Goal: Check status: Check status

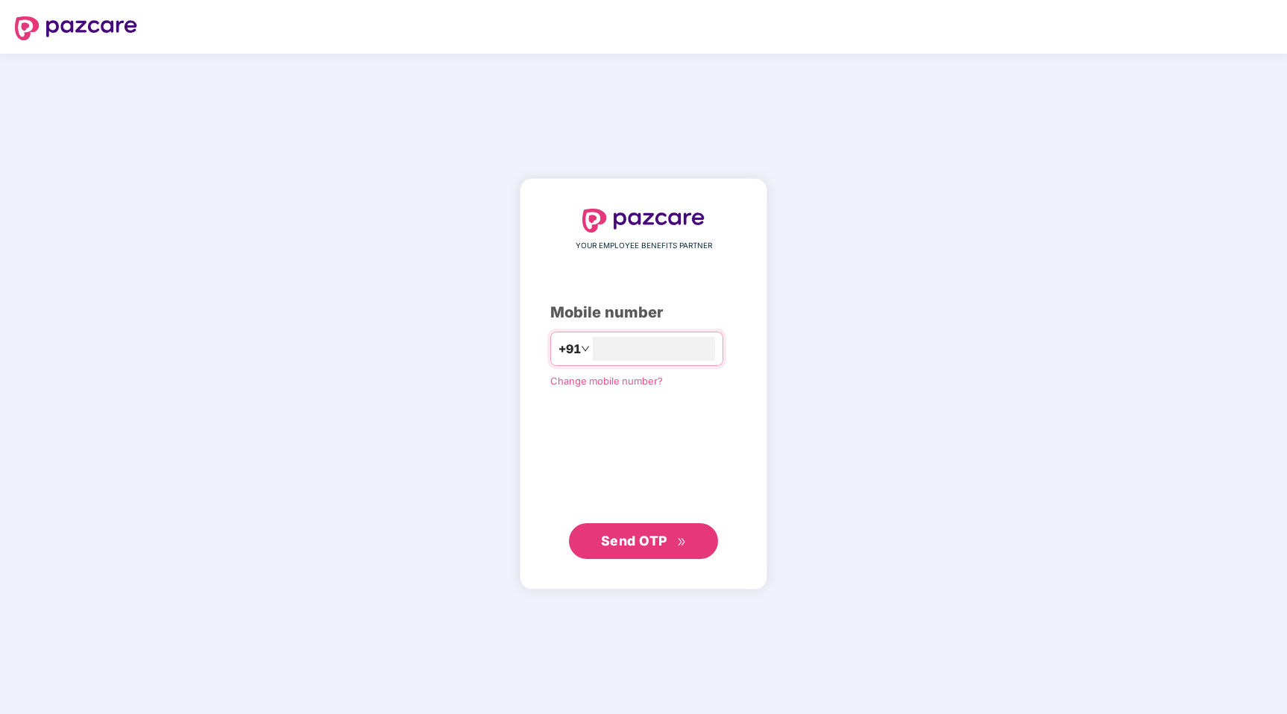
type input "**********"
click at [663, 530] on span "Send OTP" at bounding box center [644, 540] width 86 height 21
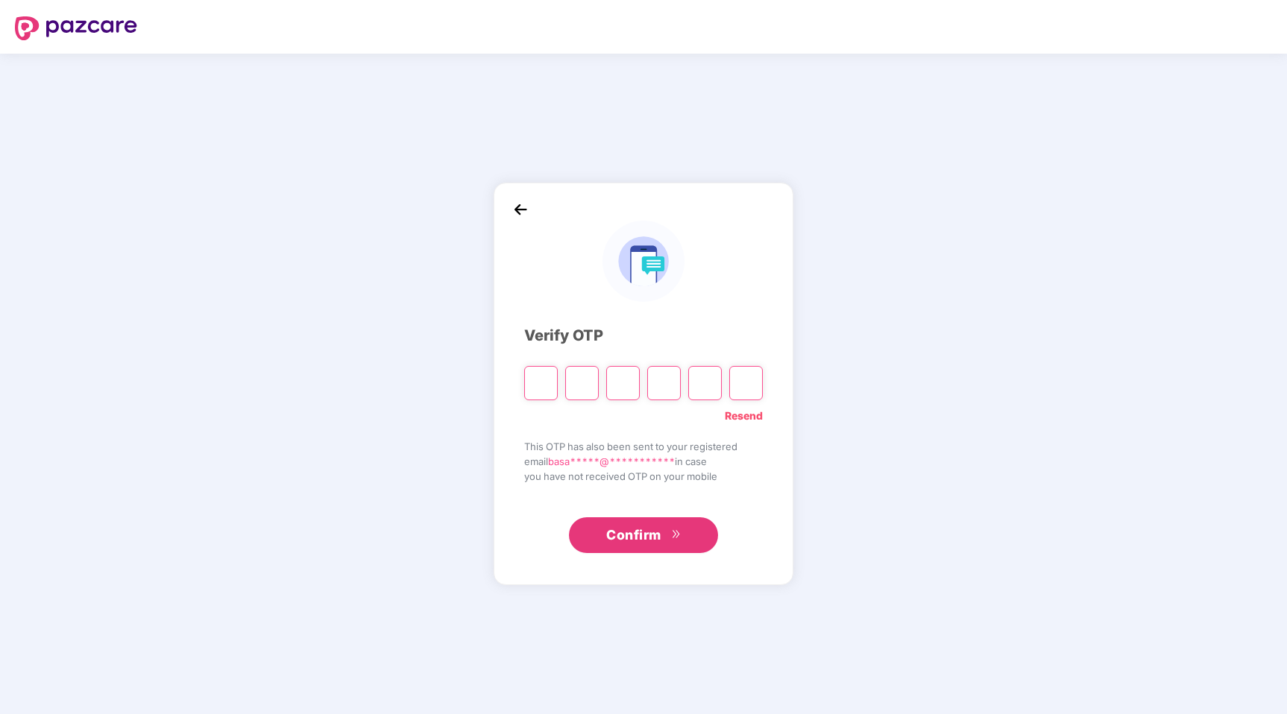
type input "*"
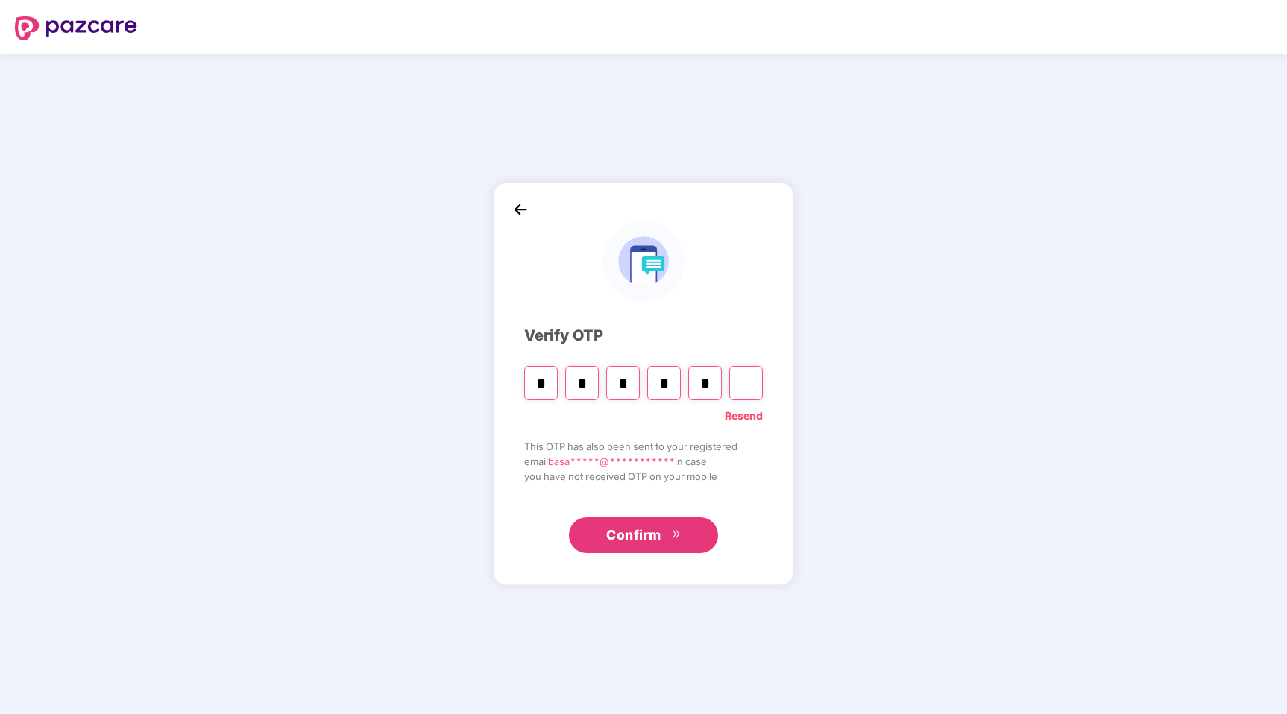
type input "*"
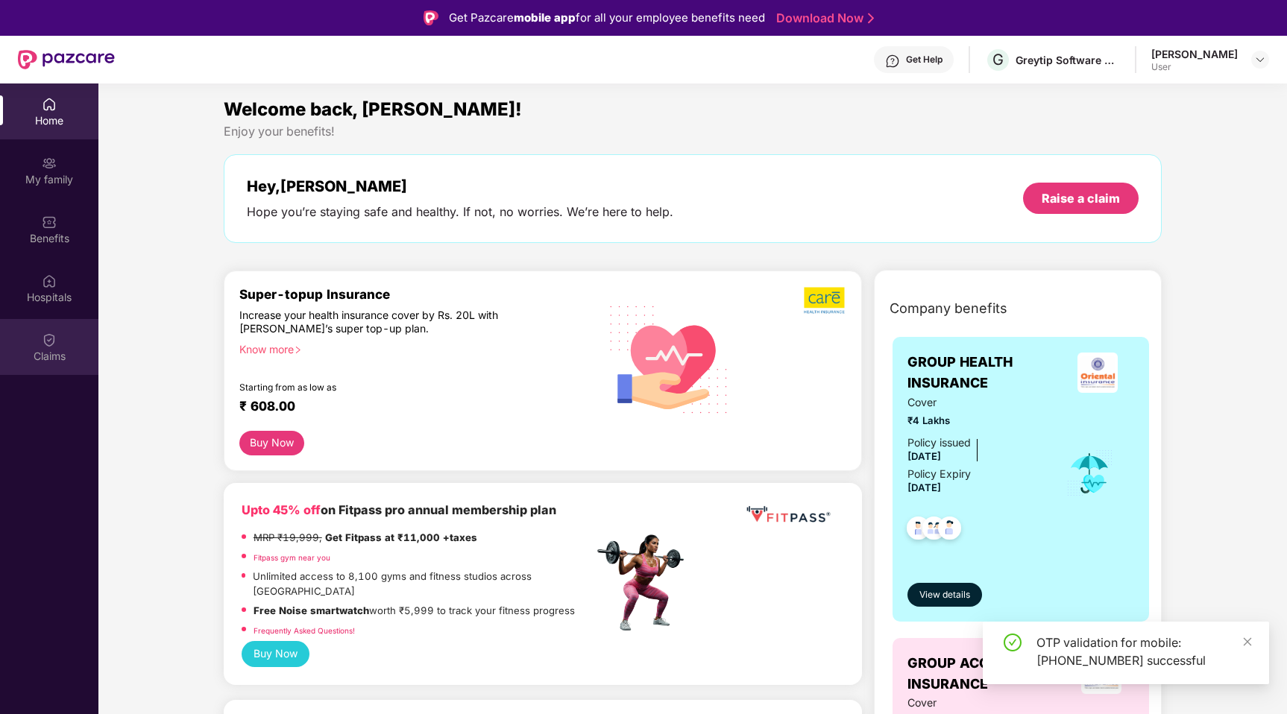
click at [60, 353] on div "Claims" at bounding box center [49, 356] width 98 height 15
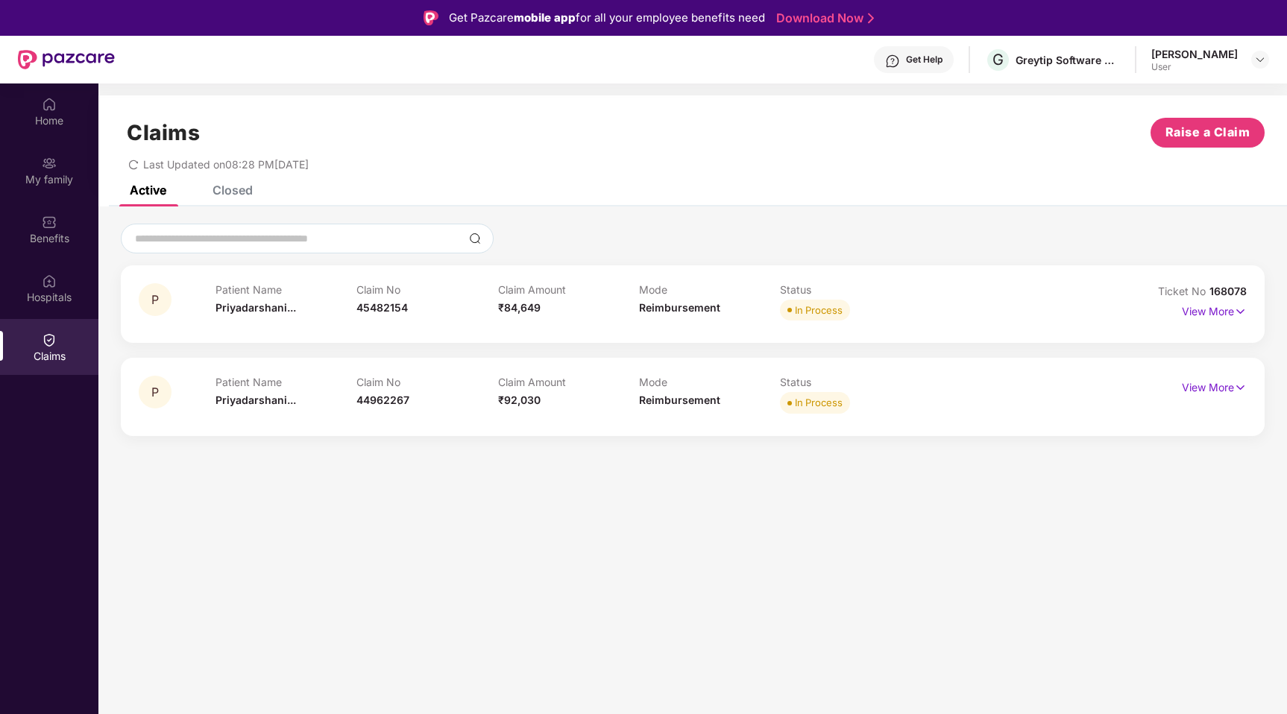
click at [605, 303] on div "Claim Amount ₹84,649" at bounding box center [568, 303] width 141 height 41
click at [1240, 304] on img at bounding box center [1240, 311] width 13 height 16
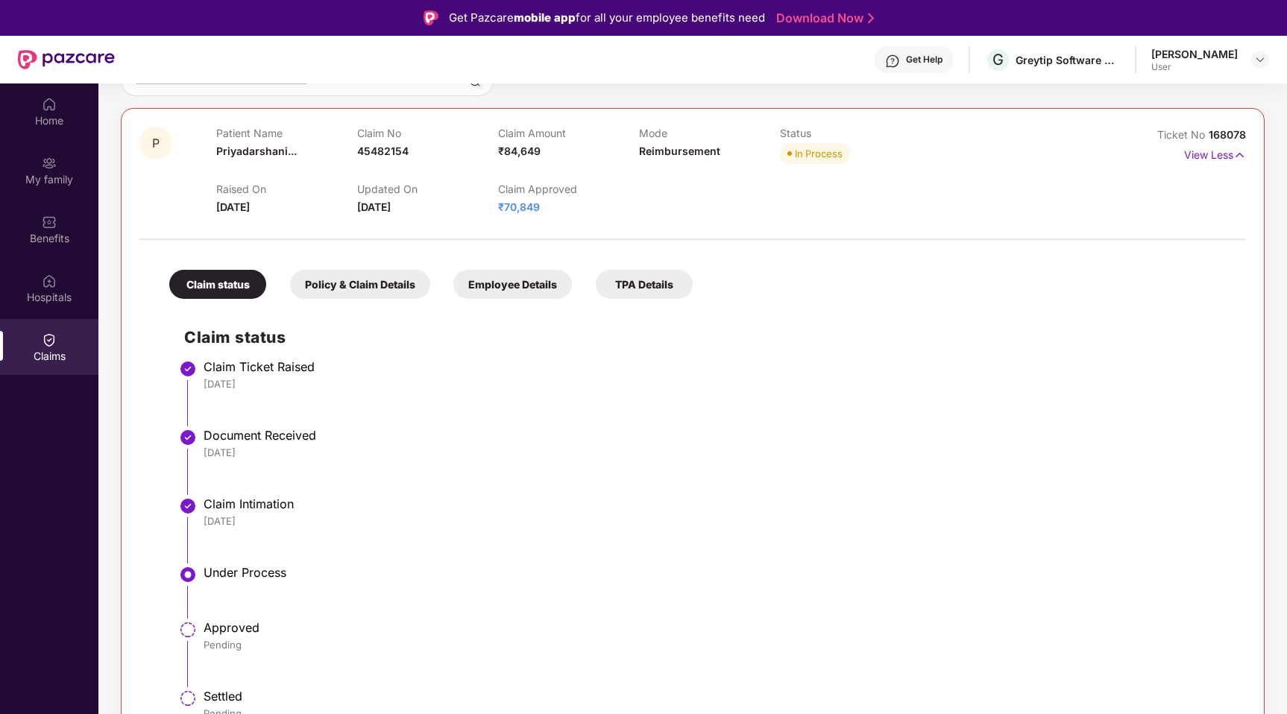
scroll to position [148, 0]
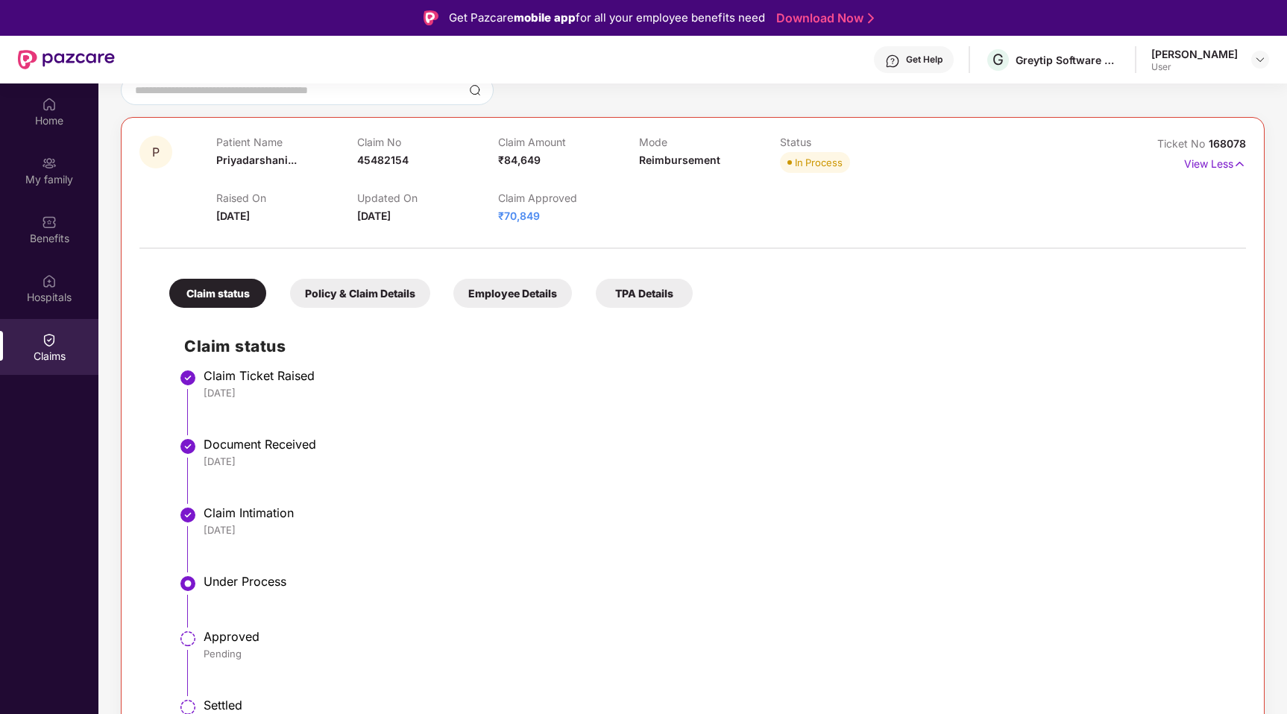
click at [370, 292] on div "Policy & Claim Details" at bounding box center [360, 293] width 140 height 29
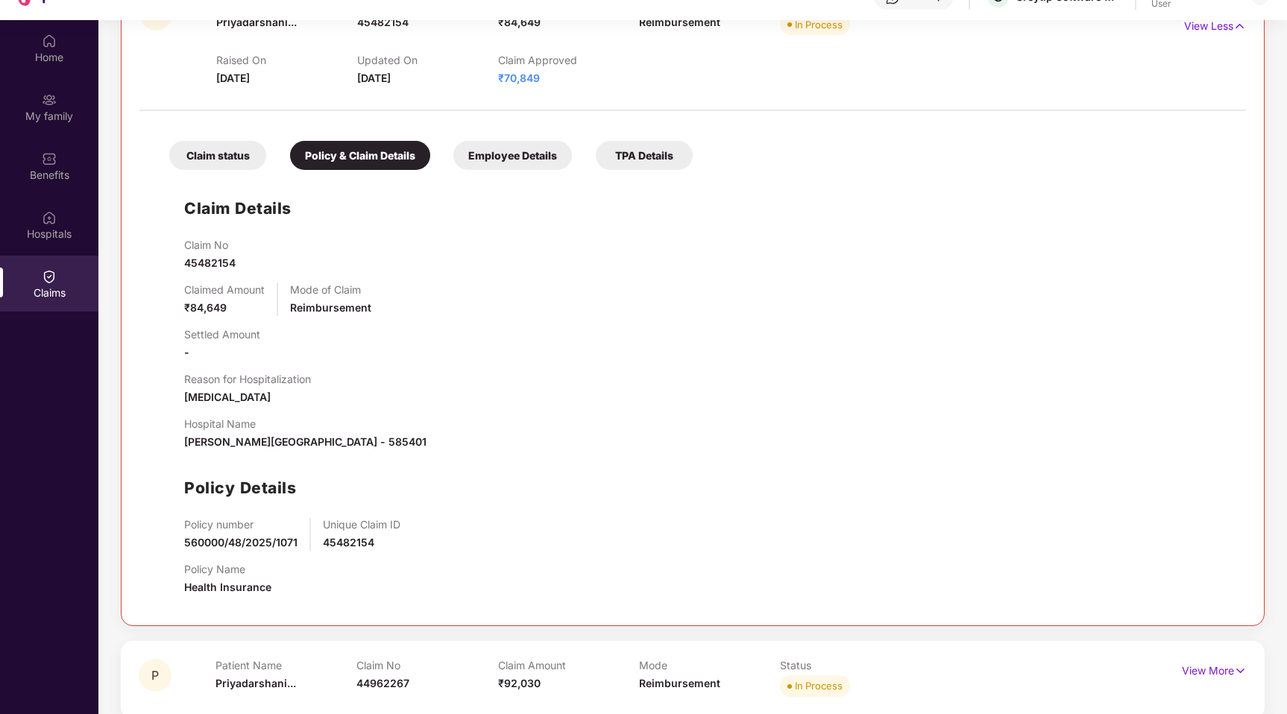
scroll to position [84, 0]
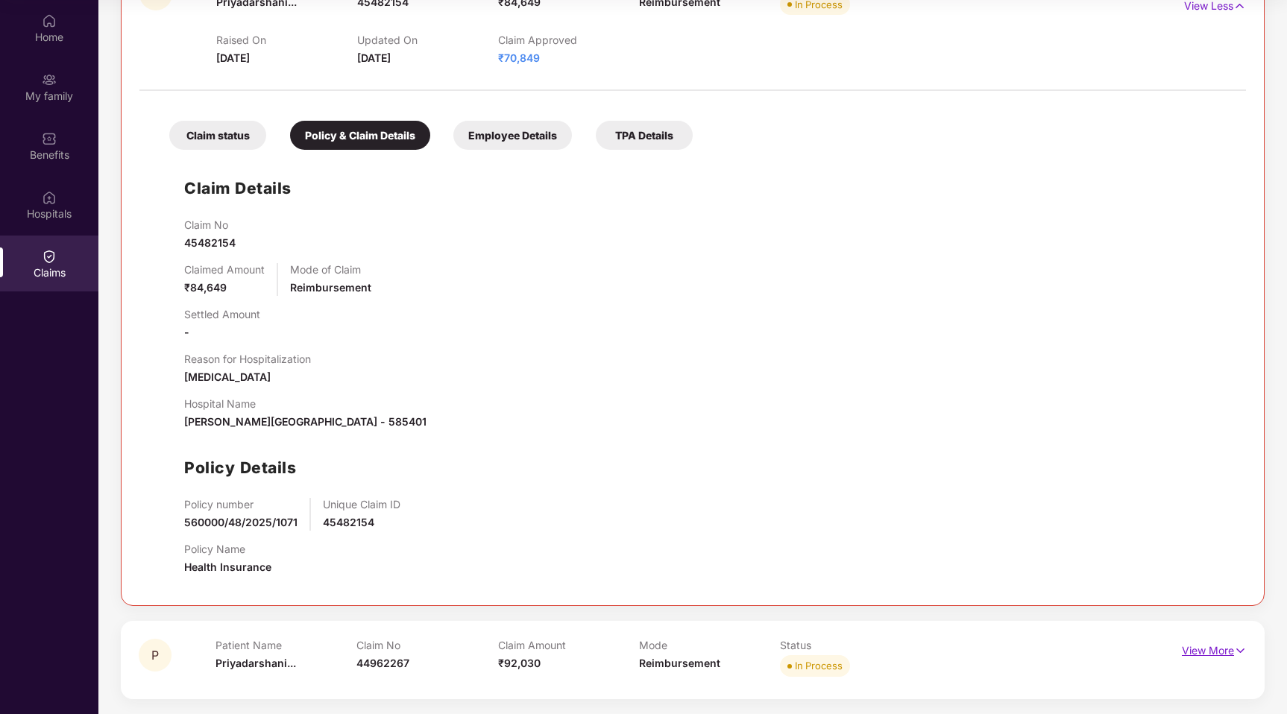
click at [1198, 655] on p "View More" at bounding box center [1214, 649] width 65 height 20
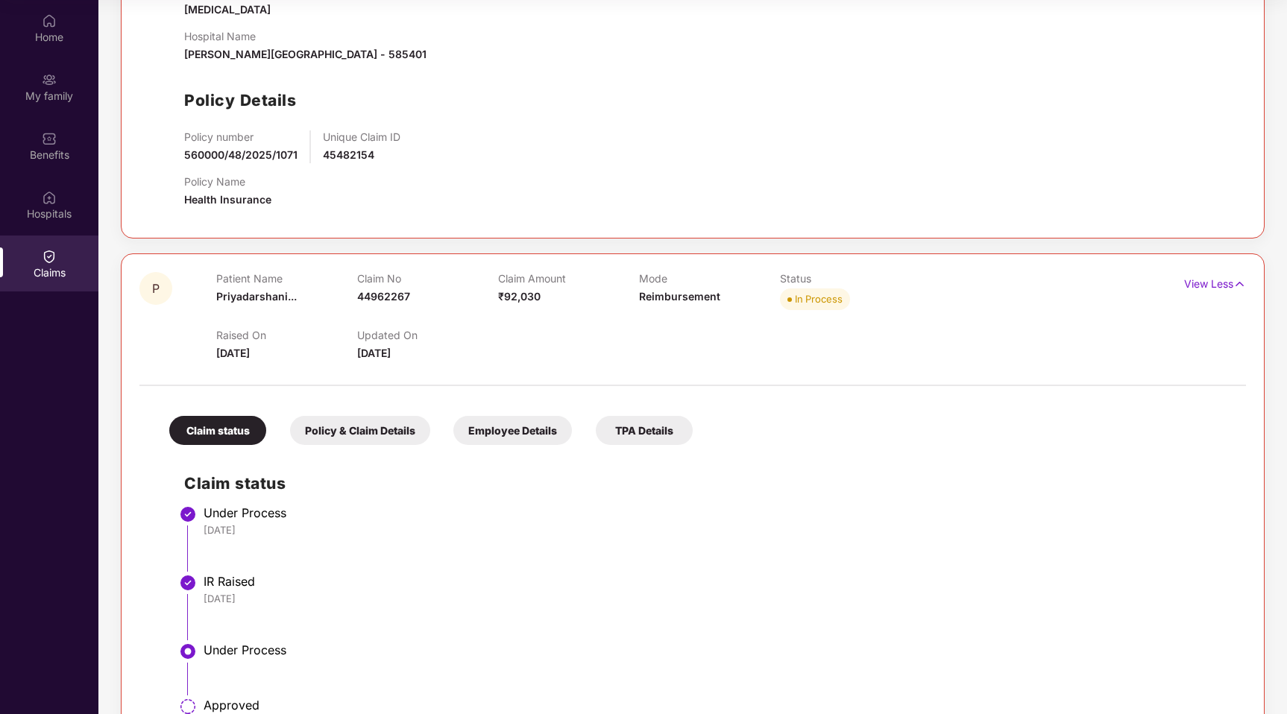
scroll to position [605, 0]
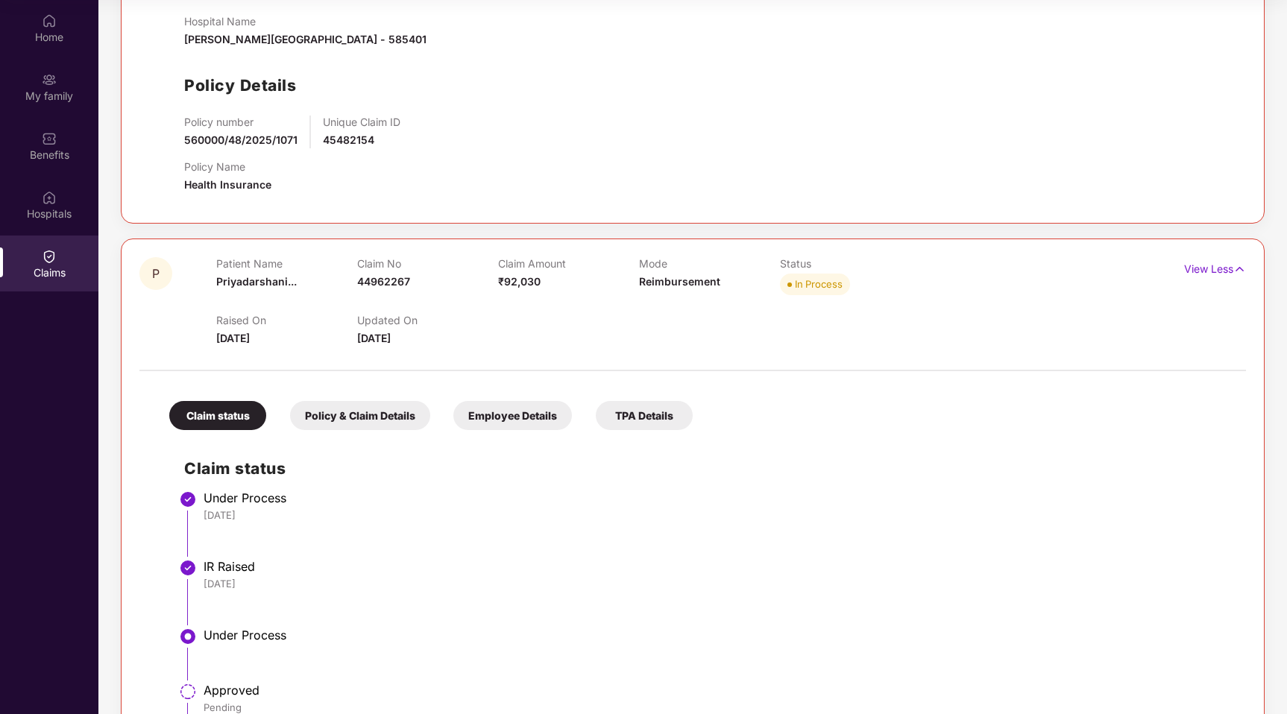
click at [390, 418] on div "Policy & Claim Details" at bounding box center [360, 415] width 140 height 29
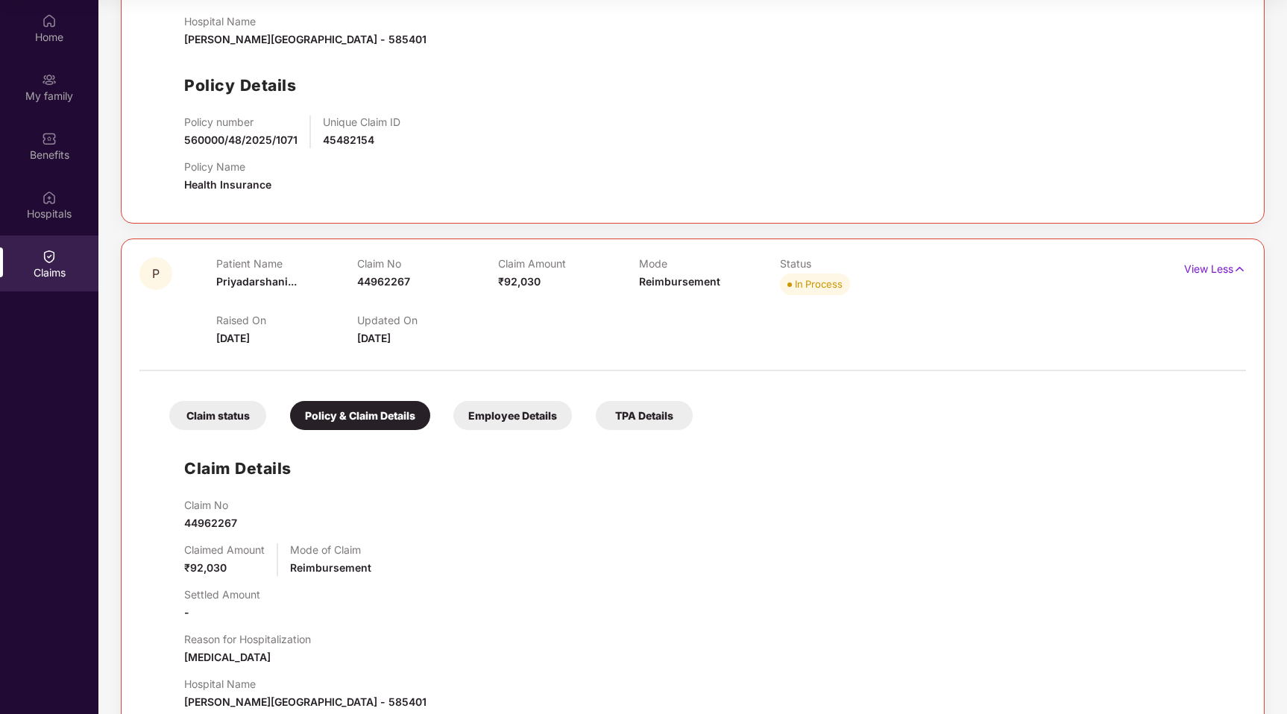
click at [252, 409] on div "Claim status" at bounding box center [217, 415] width 97 height 29
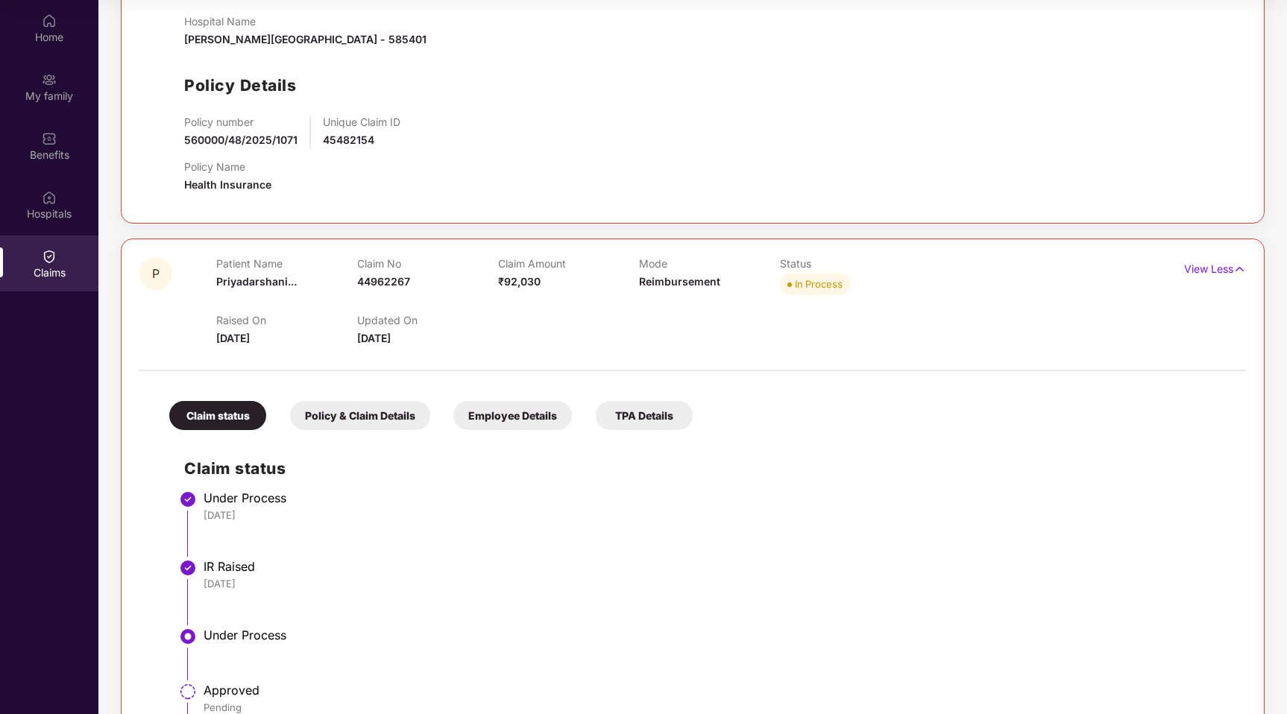
click at [506, 421] on div "Employee Details" at bounding box center [512, 415] width 119 height 29
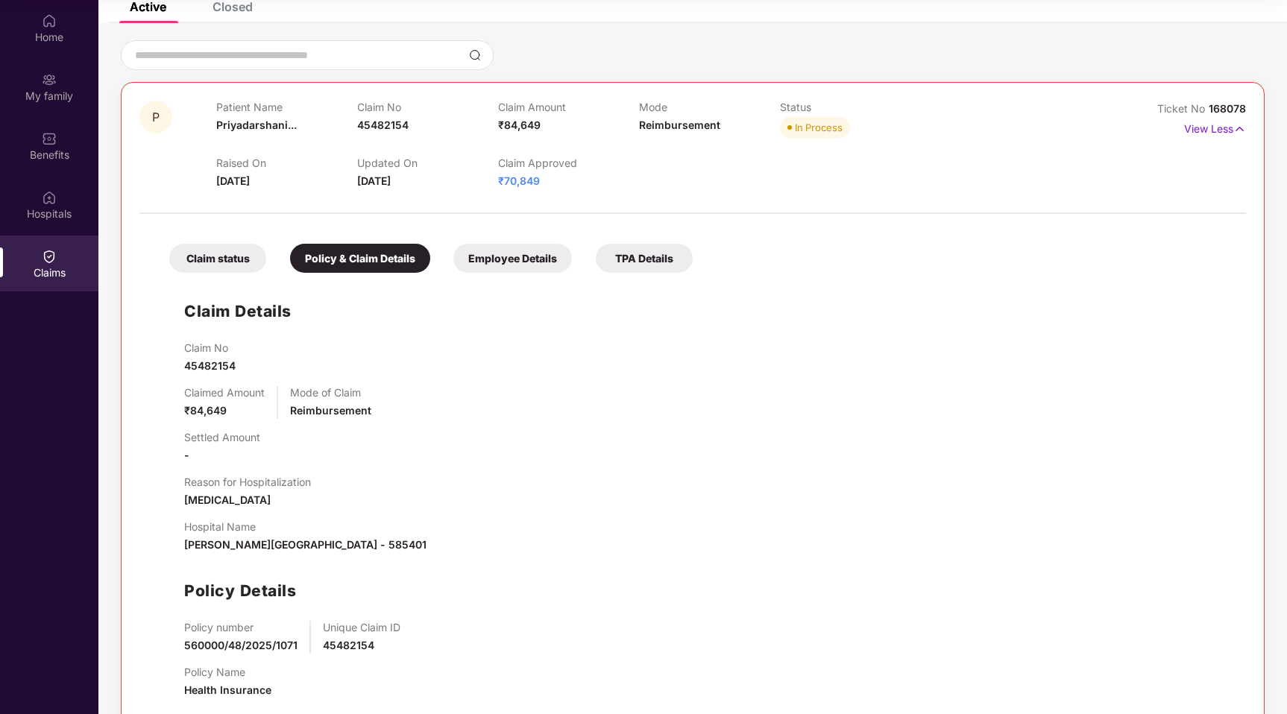
scroll to position [104, 0]
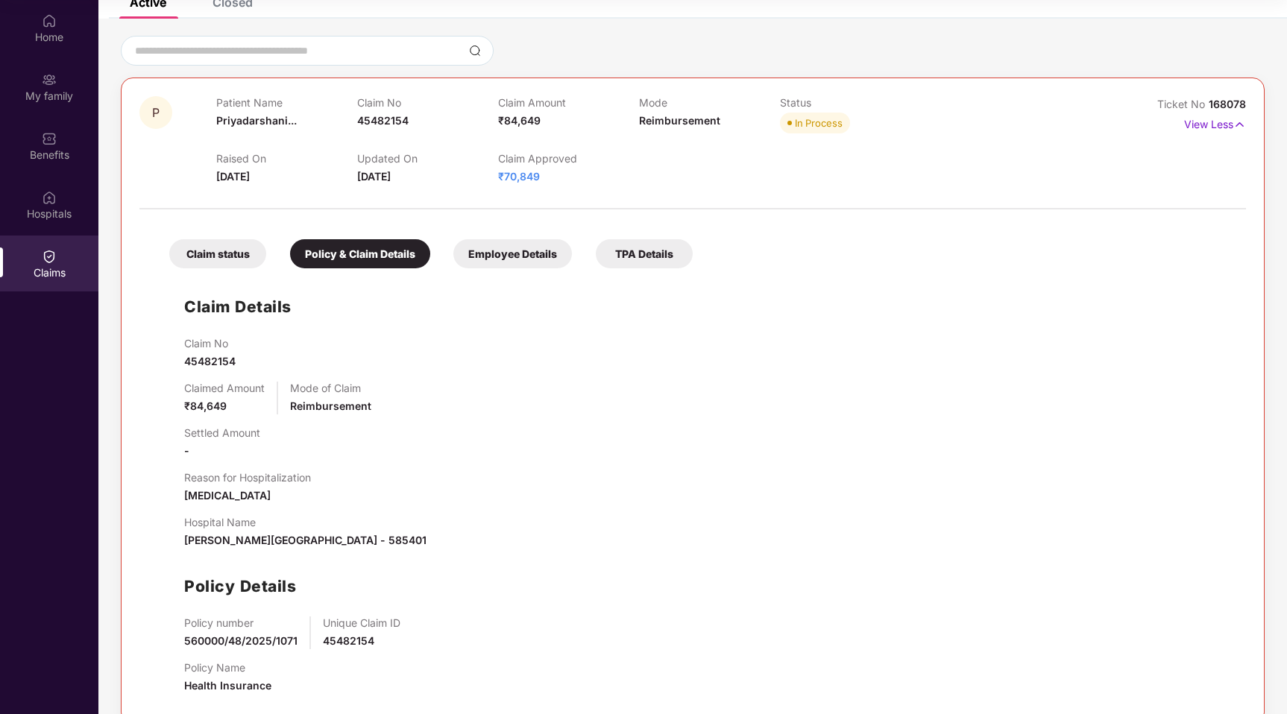
click at [509, 259] on div "Employee Details" at bounding box center [512, 253] width 119 height 29
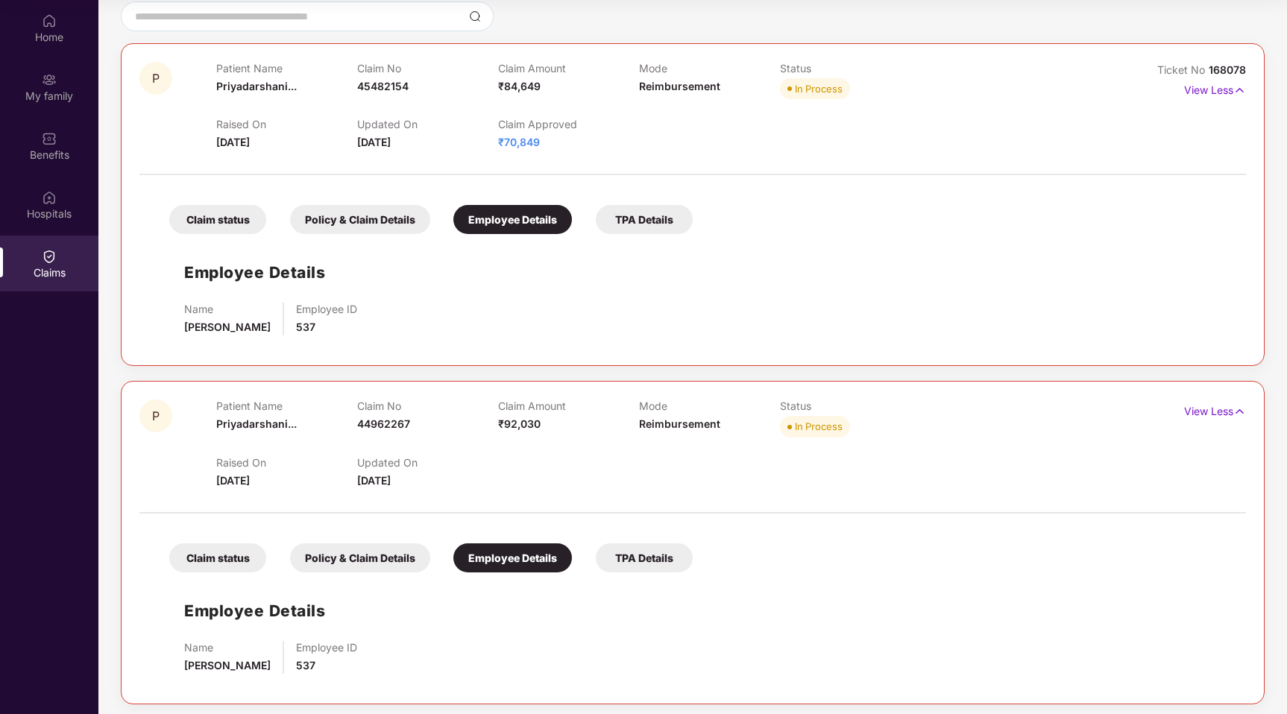
scroll to position [141, 0]
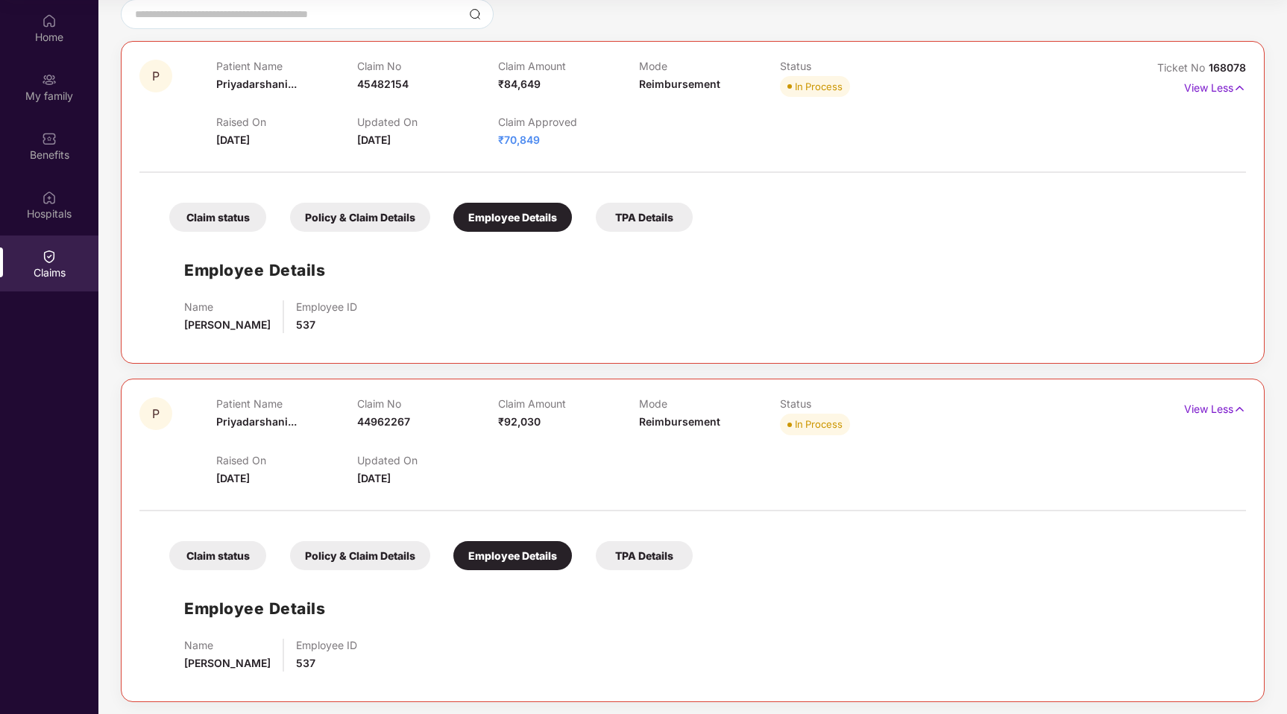
click at [638, 221] on div "TPA Details" at bounding box center [644, 217] width 97 height 29
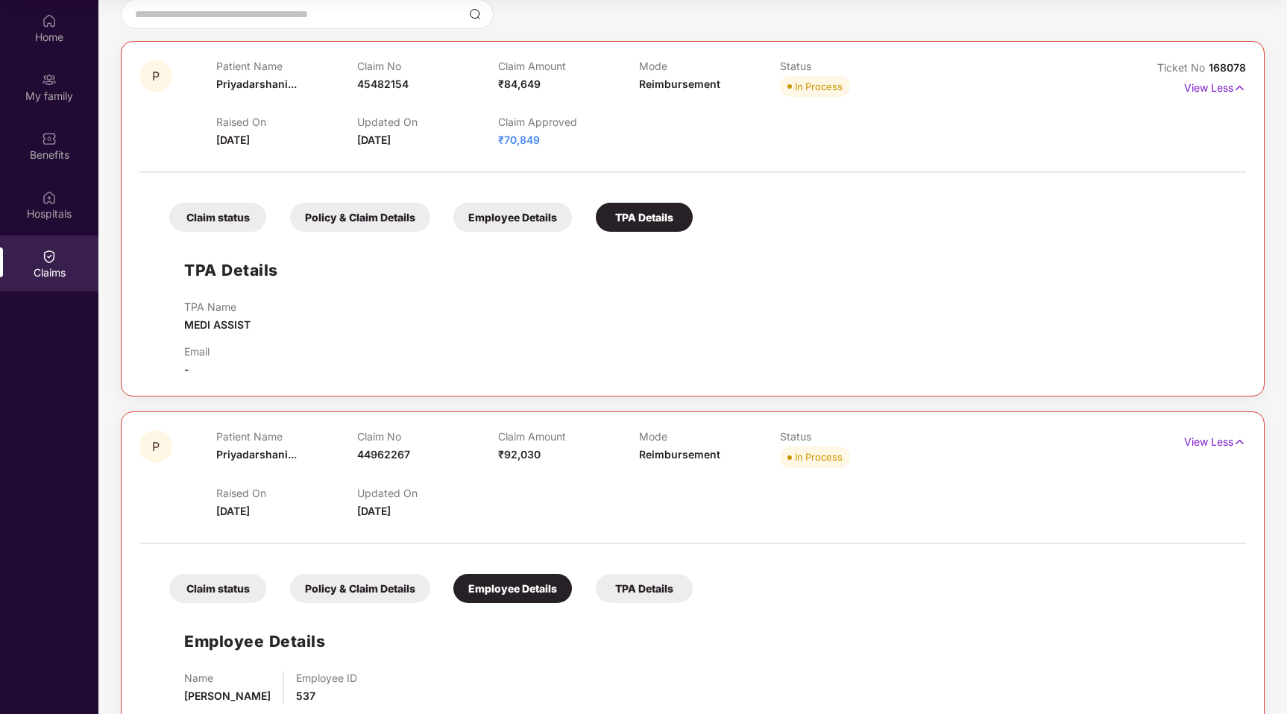
click at [343, 224] on div "Policy & Claim Details" at bounding box center [360, 217] width 140 height 29
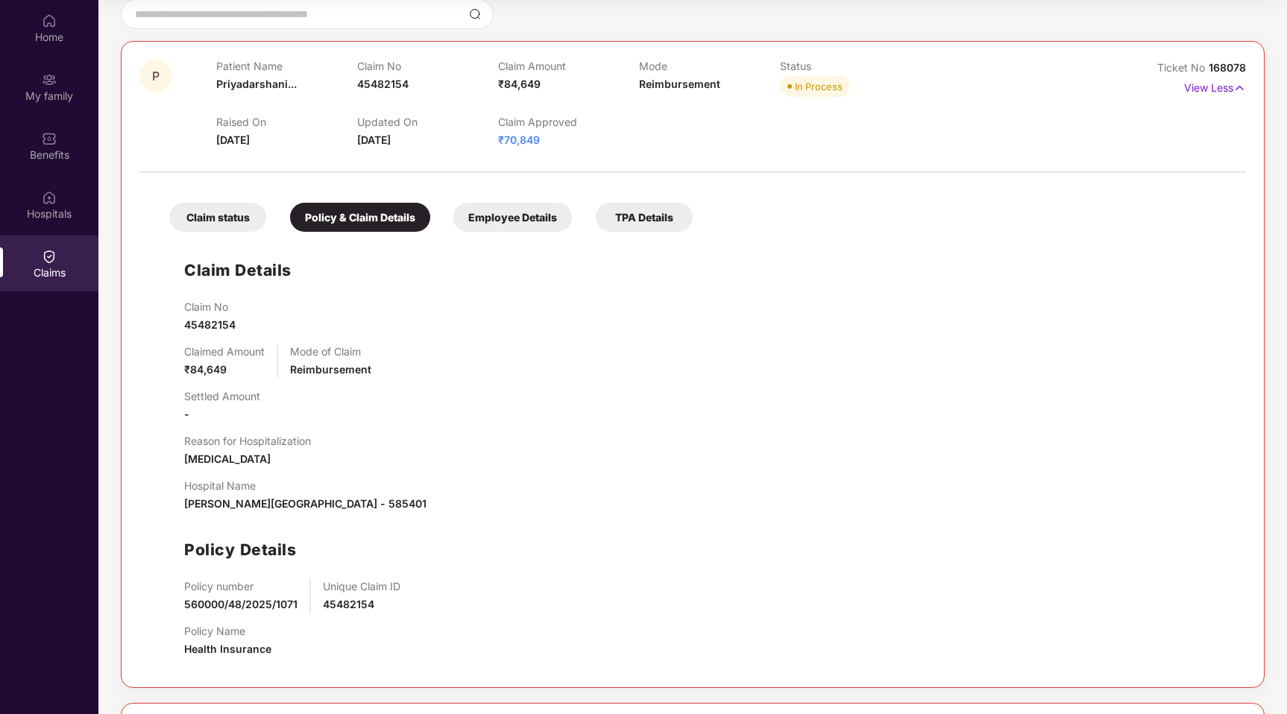
click at [512, 144] on span "₹70,849" at bounding box center [519, 139] width 42 height 13
click at [215, 225] on div "Claim status" at bounding box center [217, 217] width 97 height 29
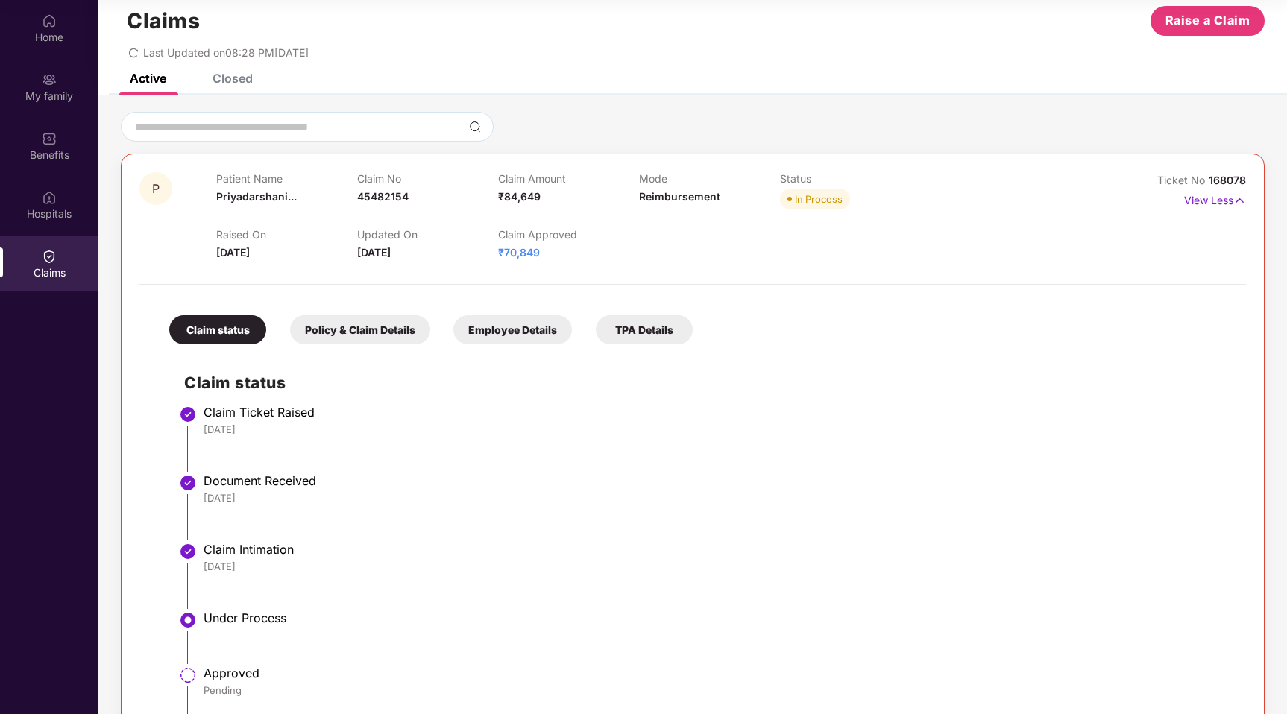
scroll to position [0, 0]
